Goal: Task Accomplishment & Management: Manage account settings

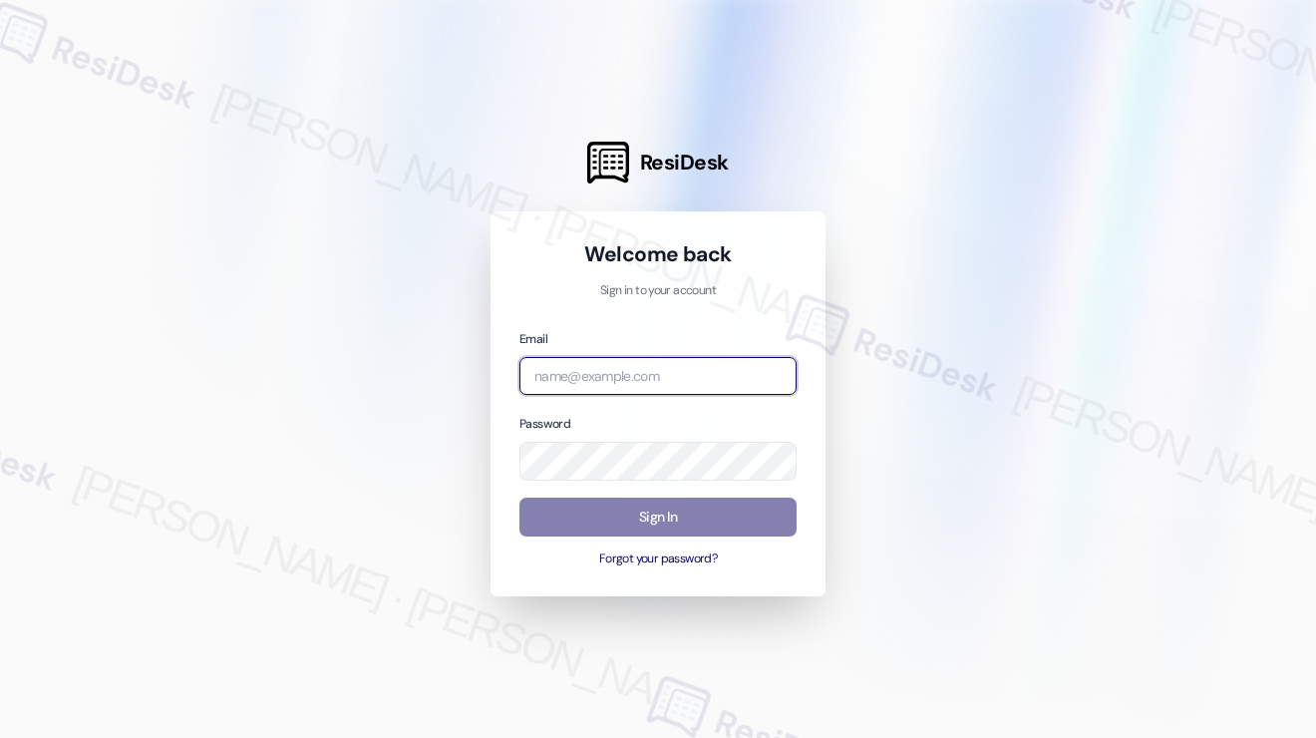
click at [594, 383] on input "email" at bounding box center [657, 376] width 277 height 39
type input "[EMAIL_ADDRESS][PERSON_NAME][PERSON_NAME][DOMAIN_NAME]"
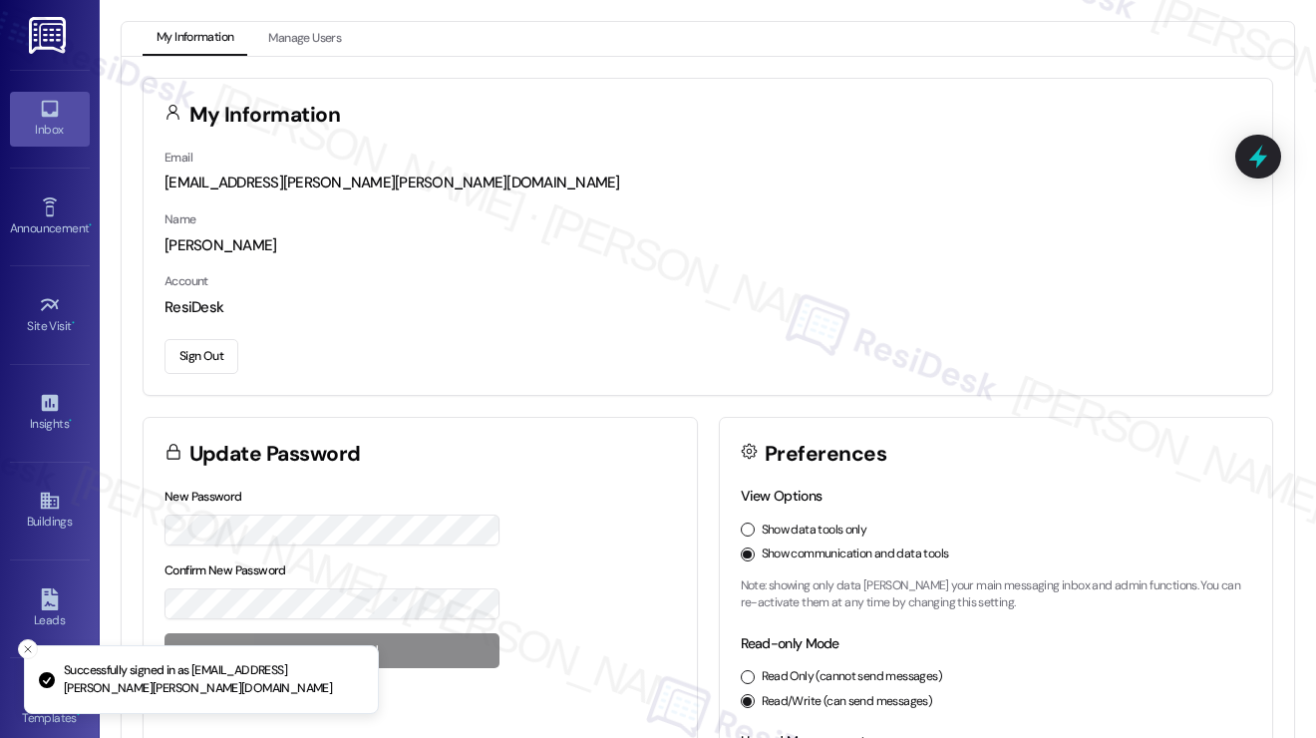
click at [67, 136] on div "Inbox" at bounding box center [50, 130] width 100 height 20
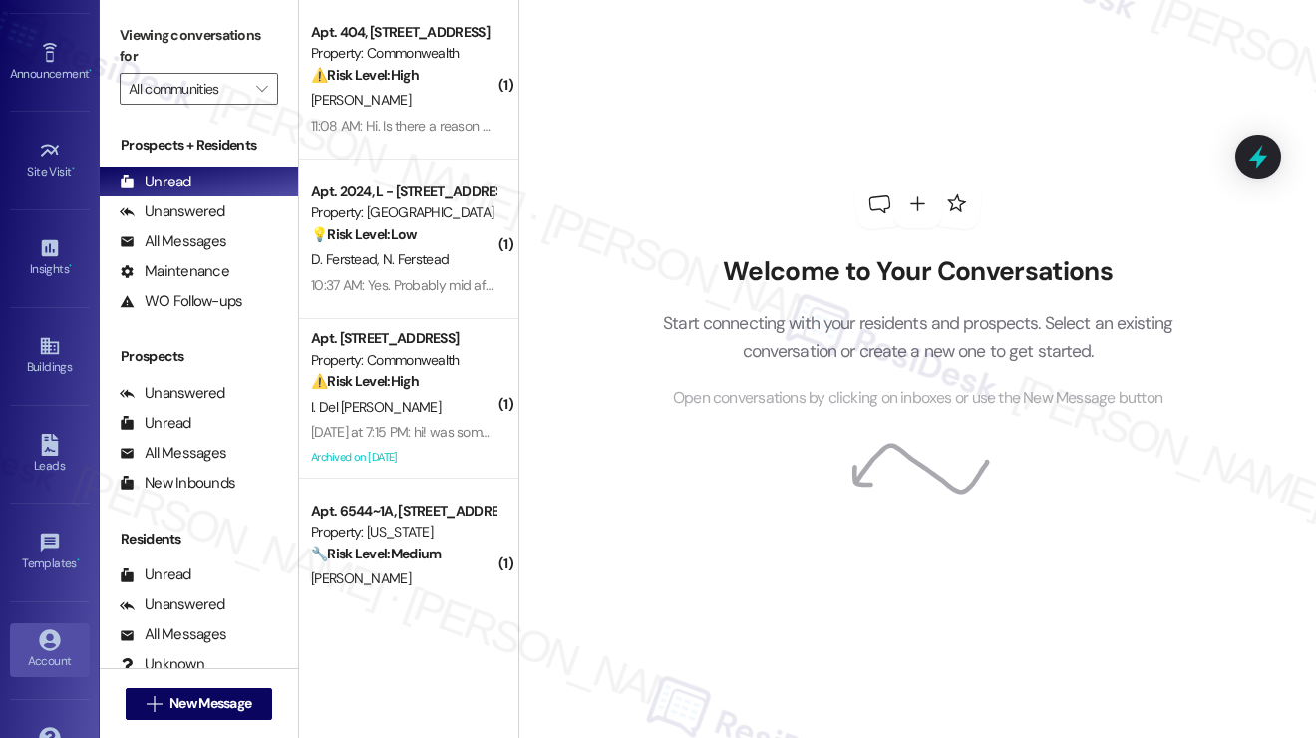
scroll to position [199, 0]
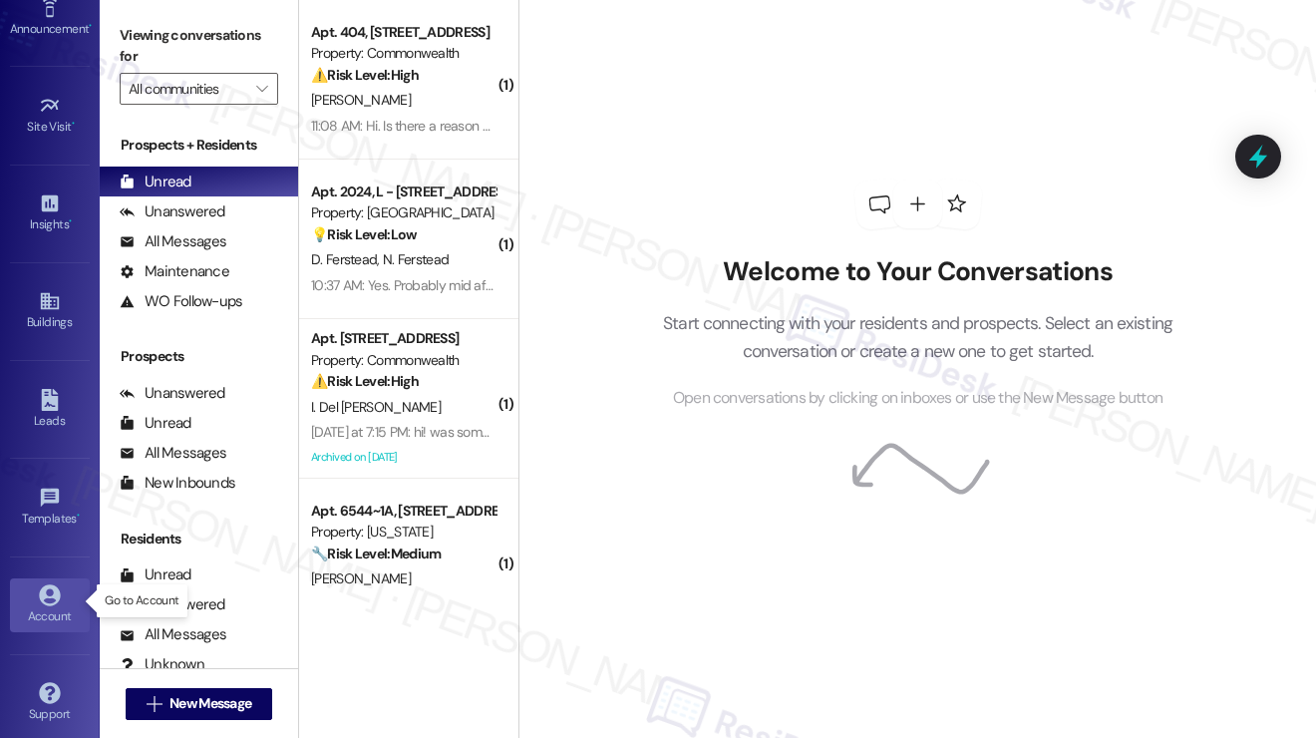
click at [39, 607] on div "Account" at bounding box center [50, 616] width 100 height 20
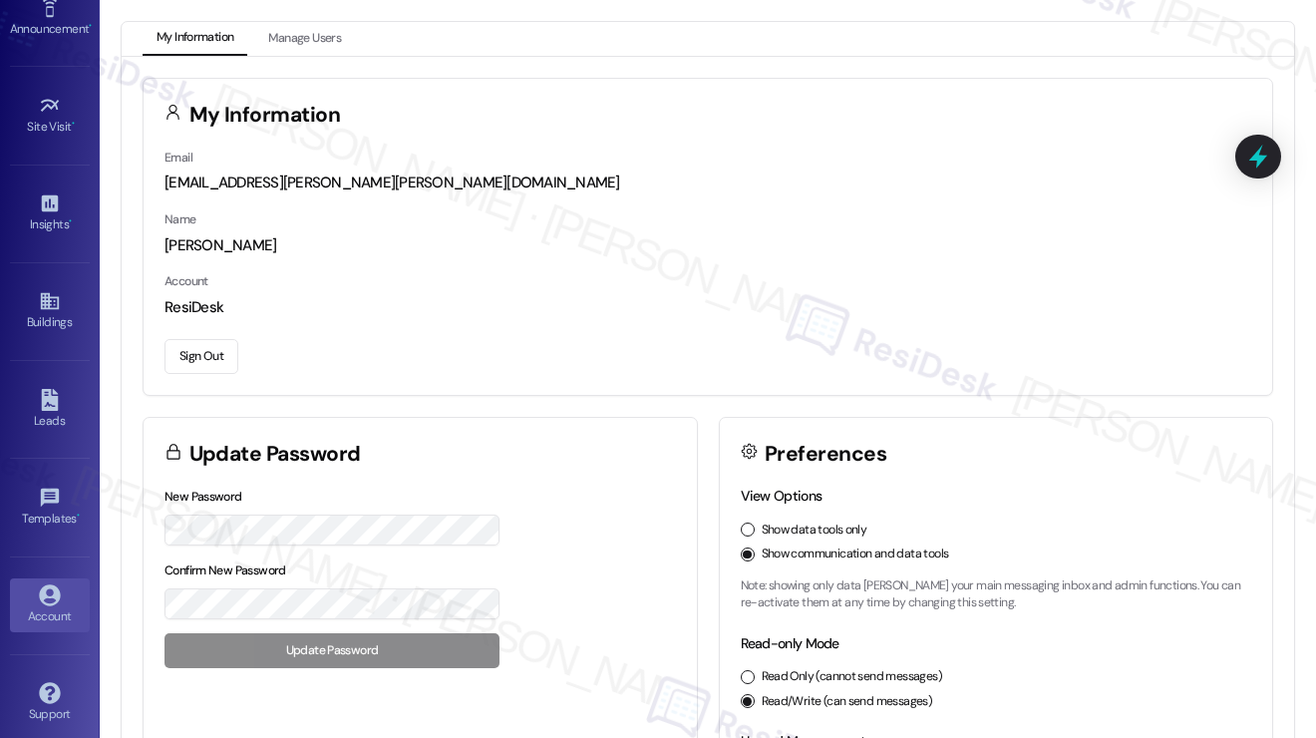
click at [173, 359] on button "Sign Out" at bounding box center [202, 356] width 74 height 35
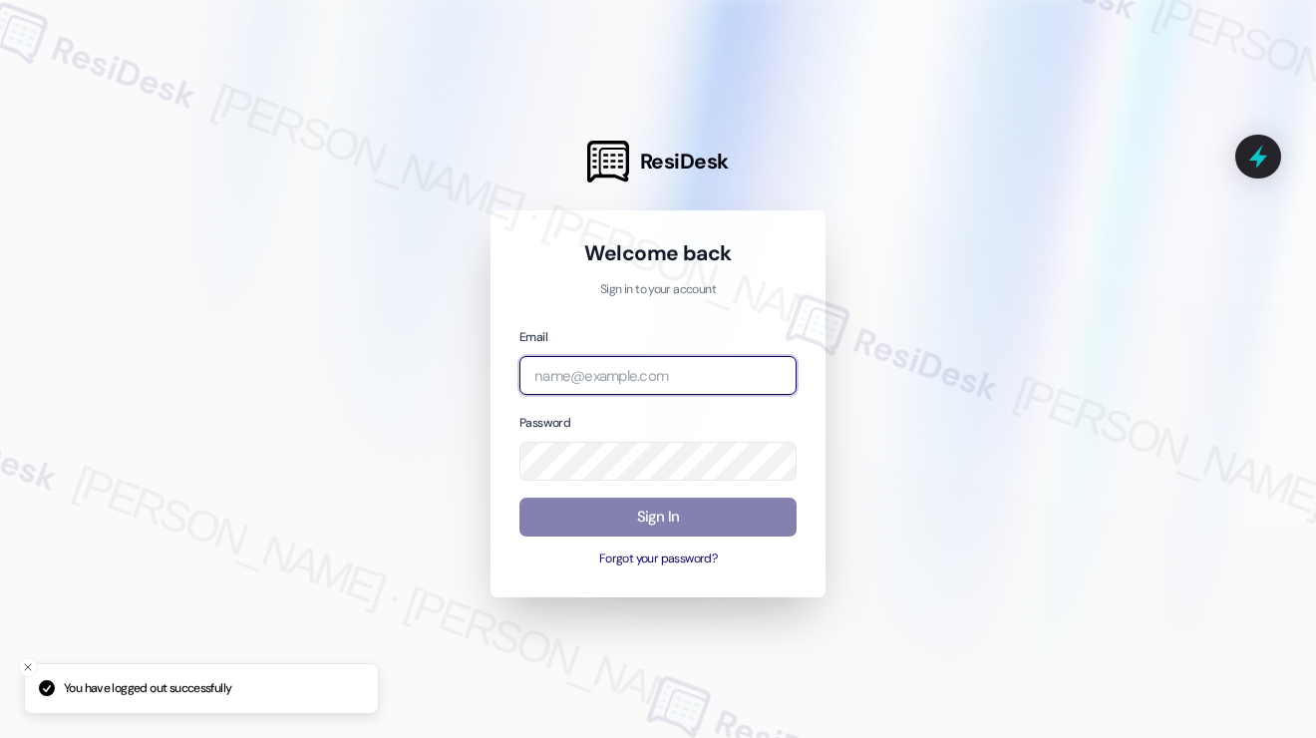
click at [621, 370] on input "email" at bounding box center [657, 375] width 277 height 39
type input "automated-surveys-kcb_aperto-[PERSON_NAME].[PERSON_NAME]@kcb_[DOMAIN_NAME]"
